Goal: Information Seeking & Learning: Learn about a topic

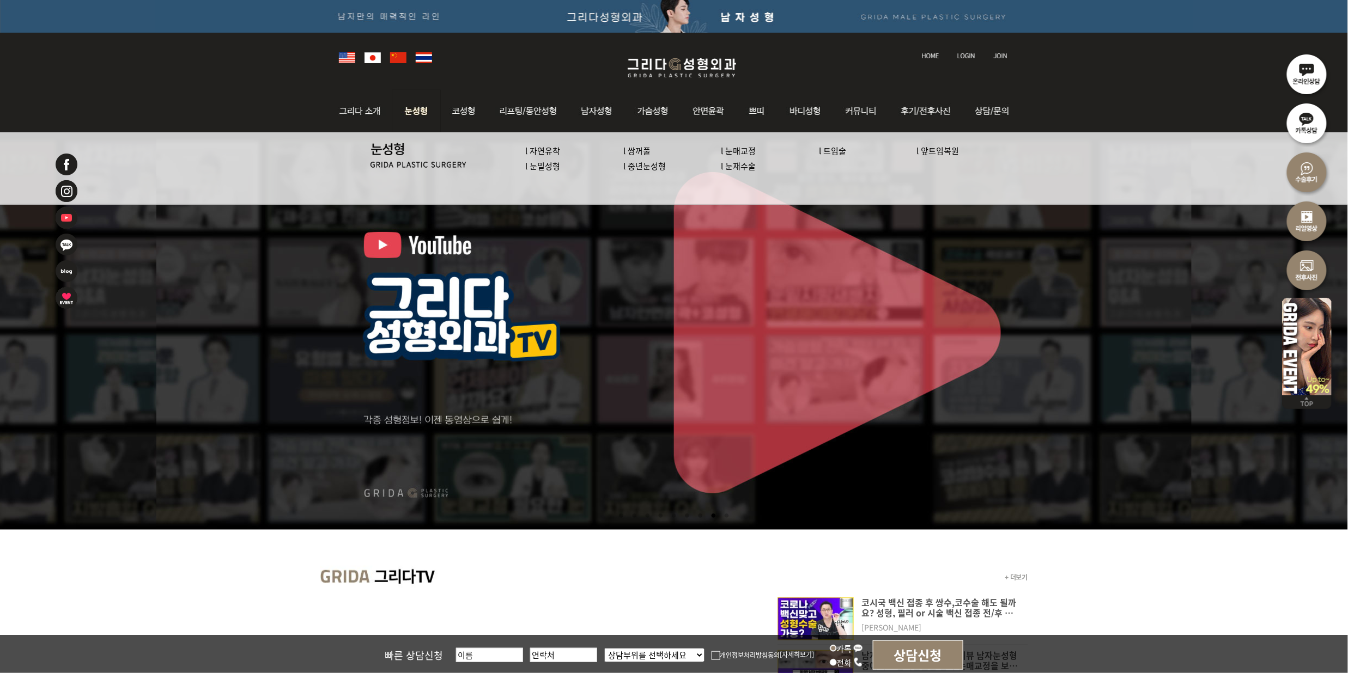
click at [918, 150] on link "l 앞트임복원" at bounding box center [938, 150] width 42 height 11
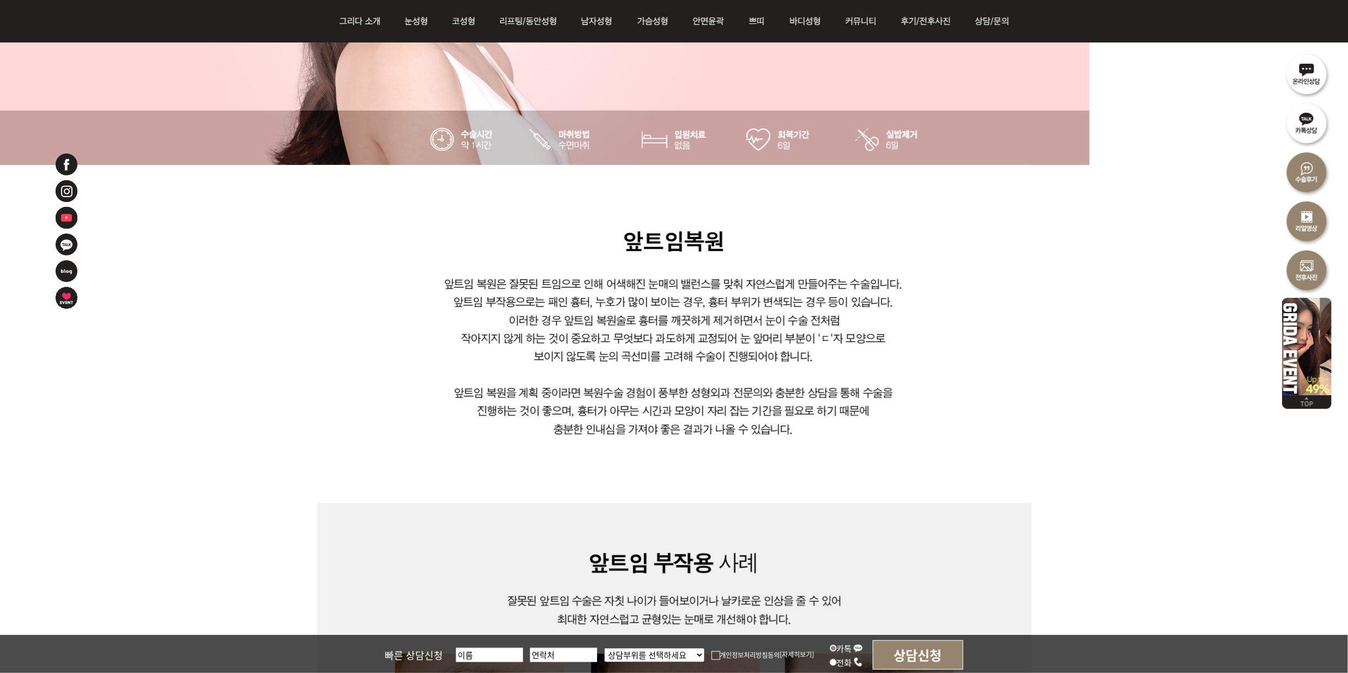
scroll to position [508, 0]
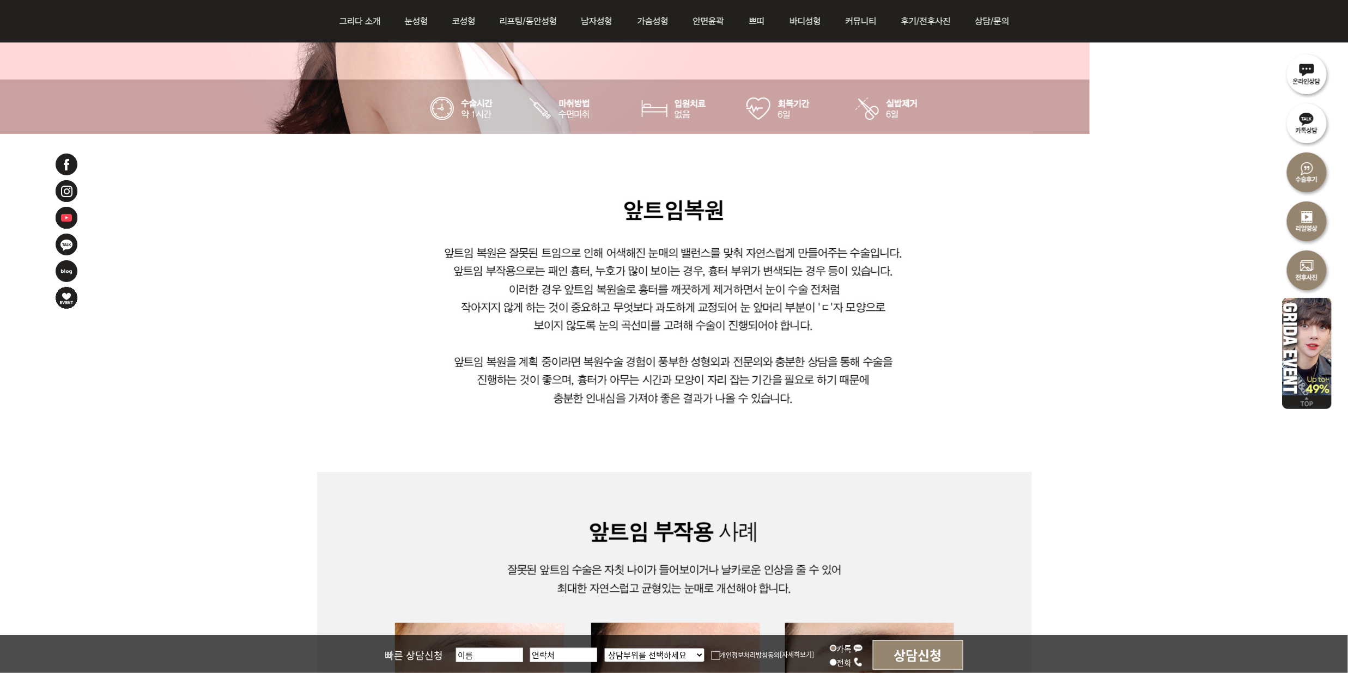
click at [421, 399] on img at bounding box center [675, 659] width 716 height 1050
click at [964, 345] on img at bounding box center [675, 659] width 716 height 1050
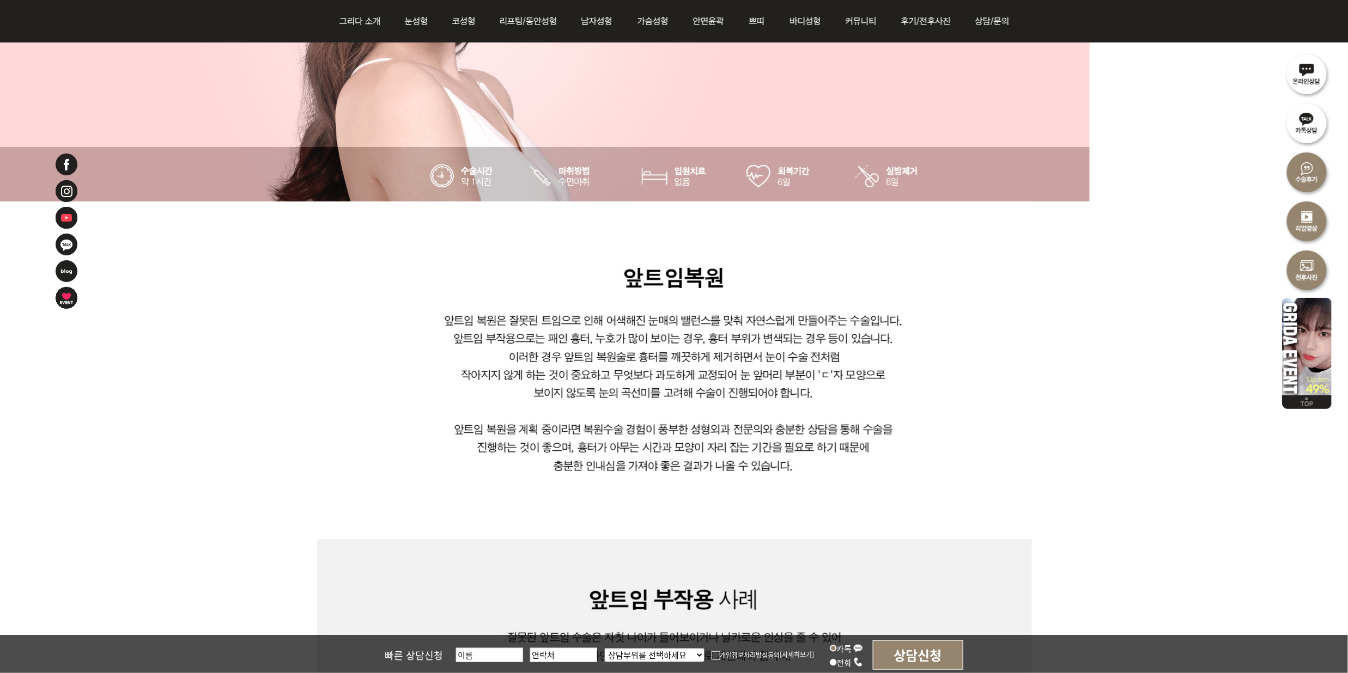
scroll to position [436, 0]
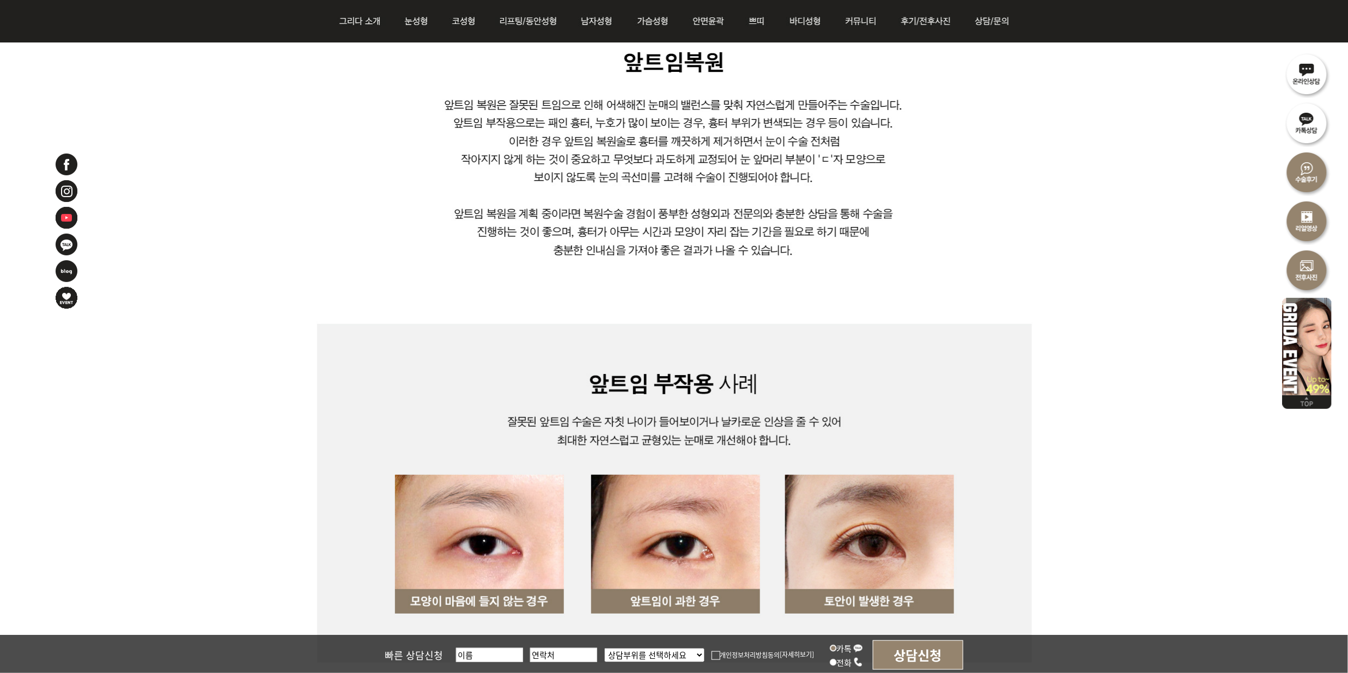
scroll to position [872, 0]
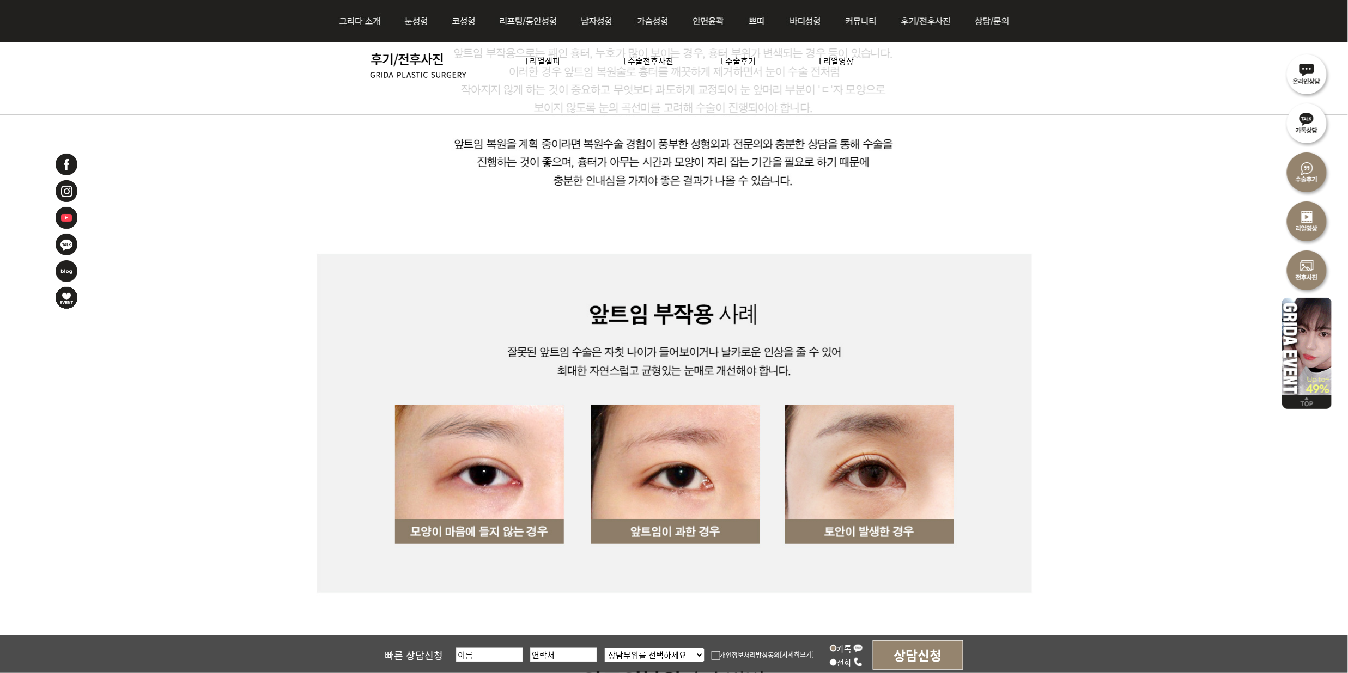
scroll to position [654, 0]
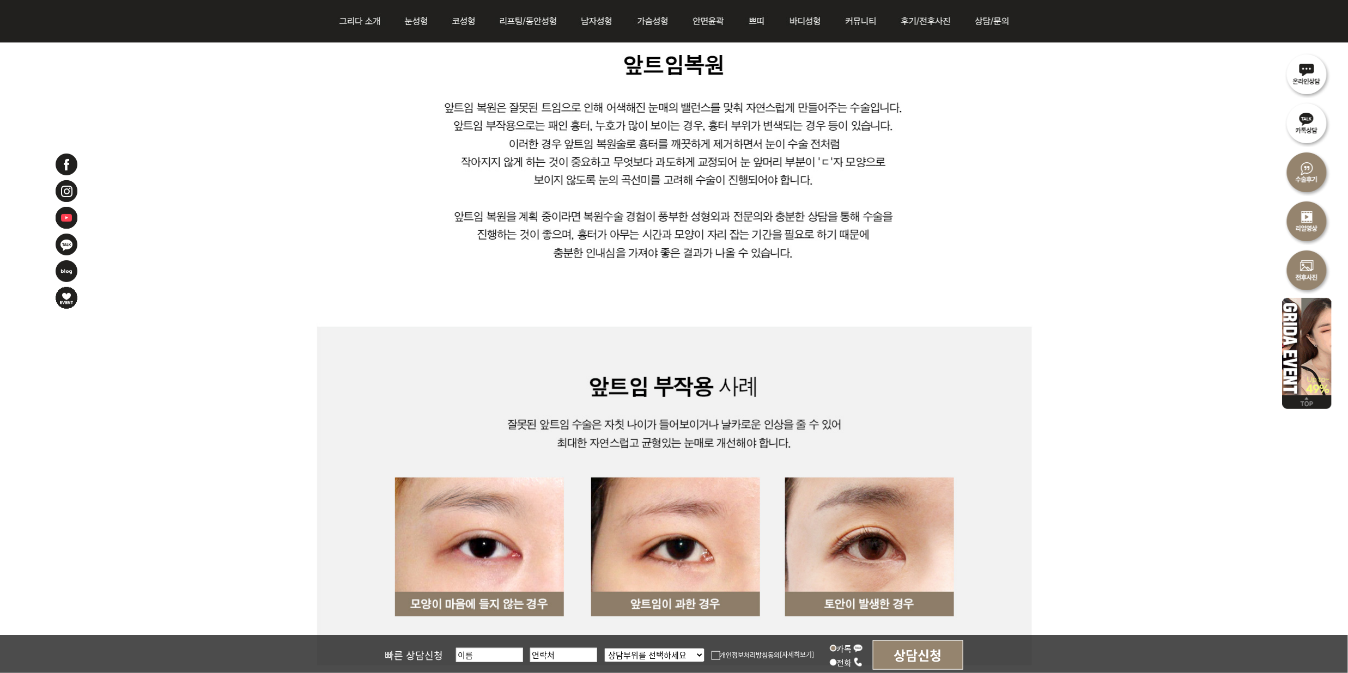
click at [963, 267] on img at bounding box center [675, 514] width 716 height 1050
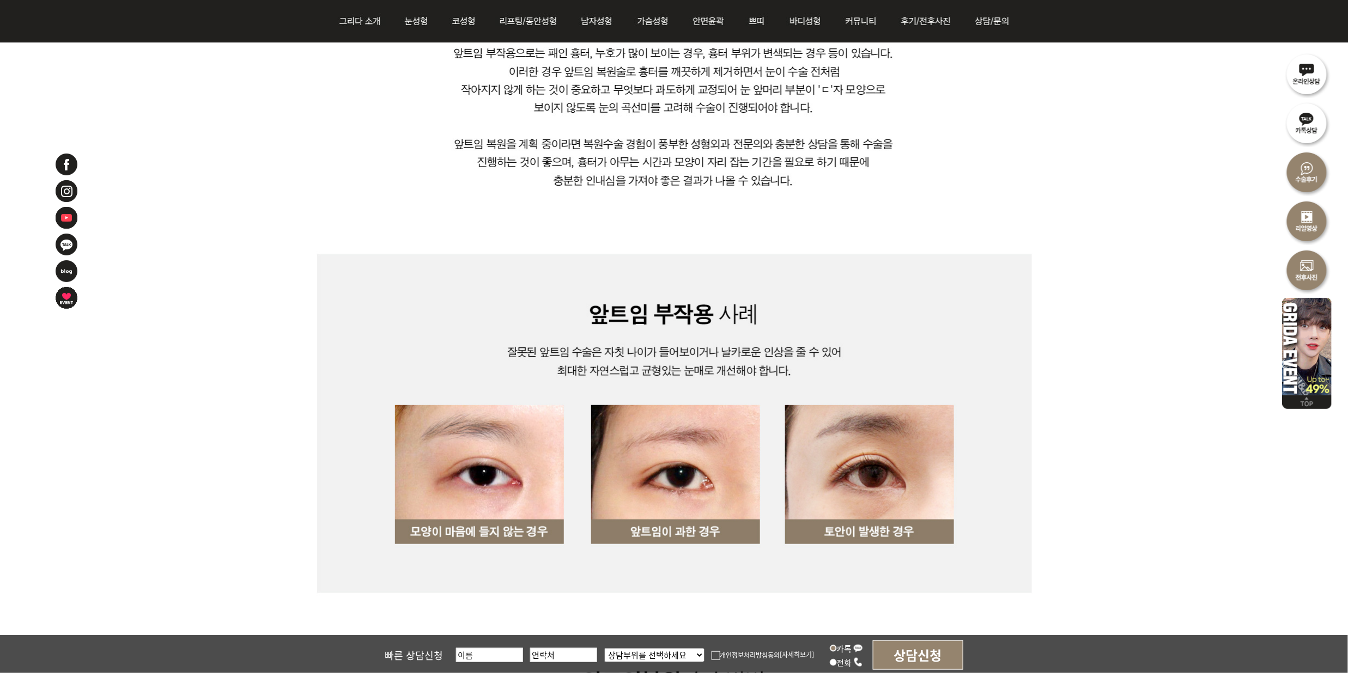
click at [1010, 272] on img at bounding box center [675, 441] width 716 height 1050
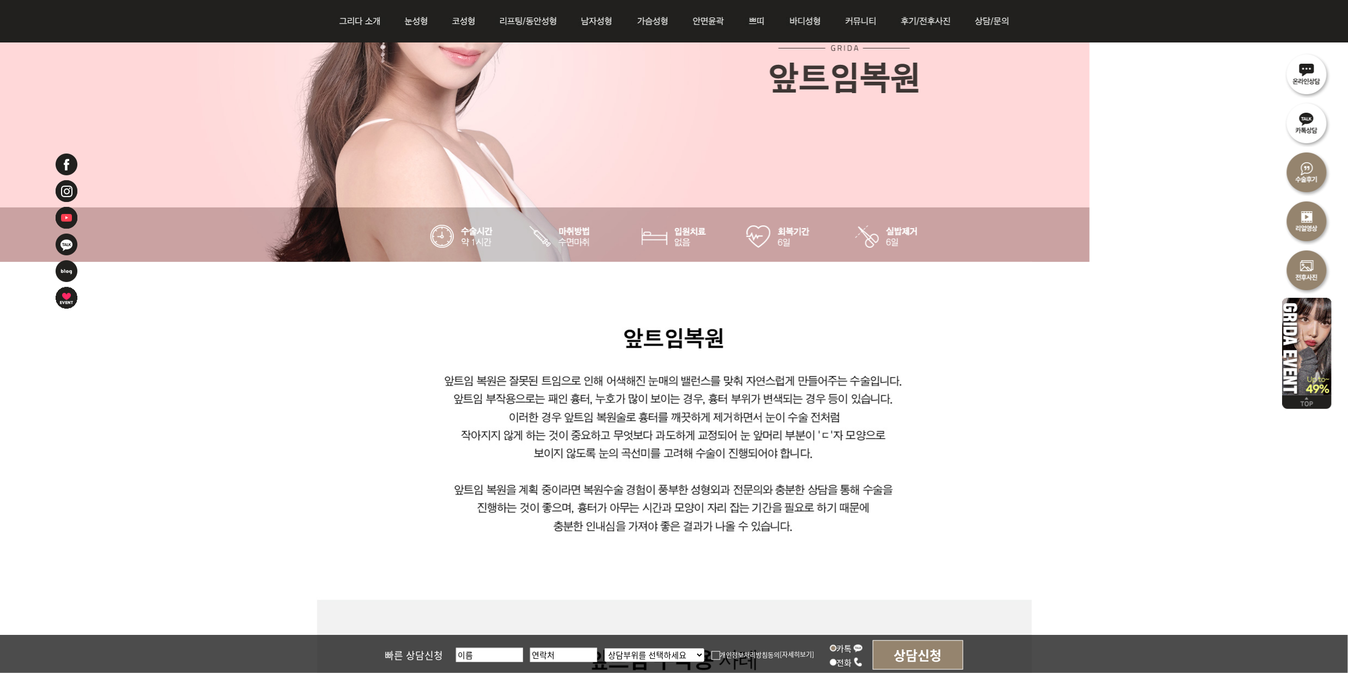
scroll to position [363, 0]
